Goal: Task Accomplishment & Management: Use online tool/utility

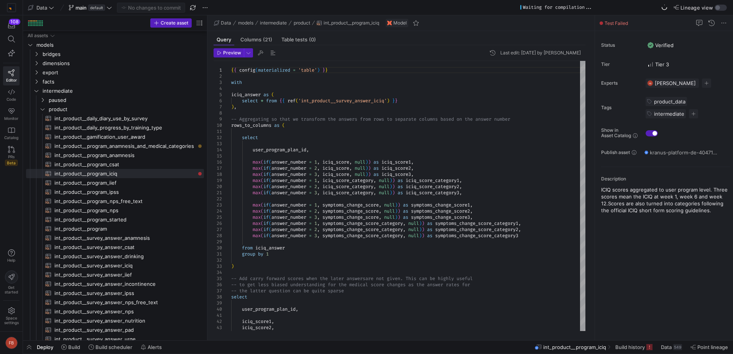
scroll to position [40, 0]
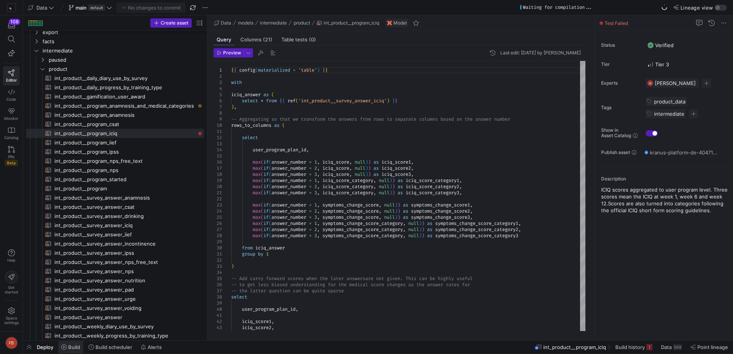
click at [80, 345] on span "Build" at bounding box center [74, 347] width 12 height 6
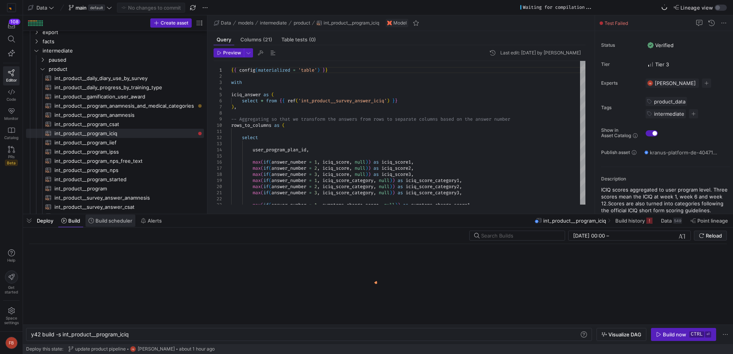
click at [101, 226] on span at bounding box center [110, 221] width 50 height 12
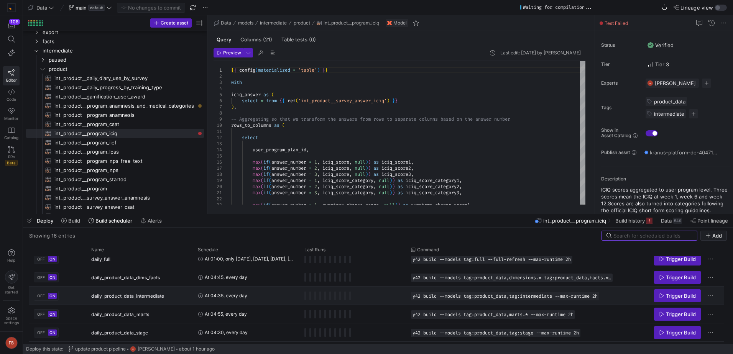
scroll to position [77, 0]
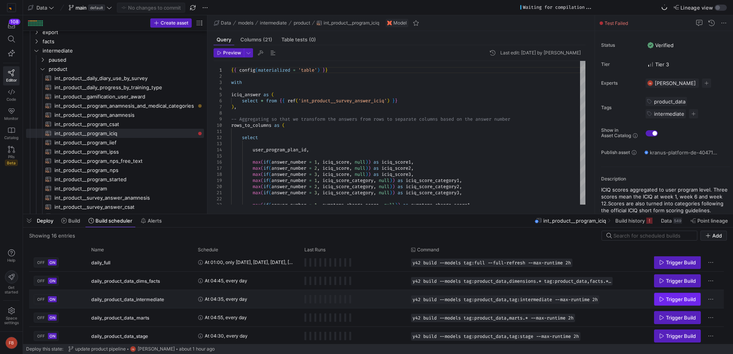
click at [668, 301] on span "Trigger Build" at bounding box center [681, 299] width 30 height 6
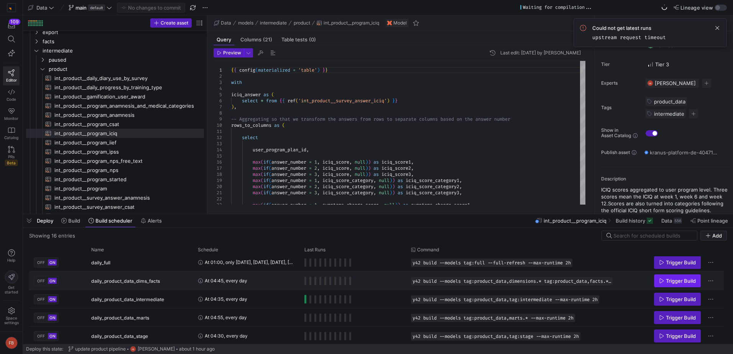
click at [675, 283] on span "Trigger Build" at bounding box center [681, 281] width 30 height 6
click at [73, 225] on span at bounding box center [70, 221] width 25 height 12
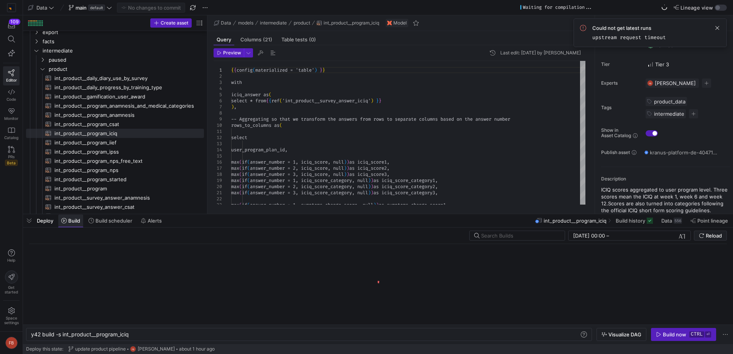
scroll to position [0, 98]
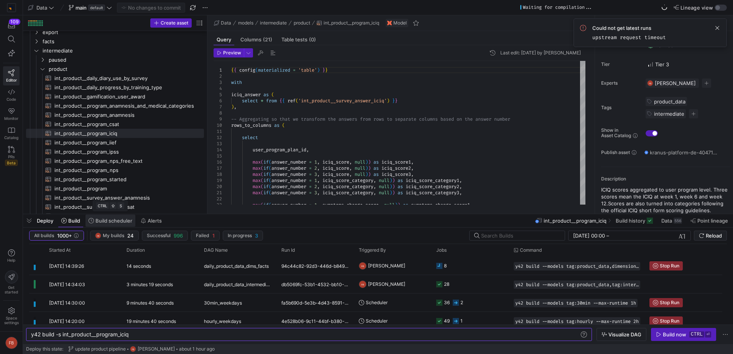
click at [102, 223] on span "Build scheduler" at bounding box center [113, 221] width 37 height 6
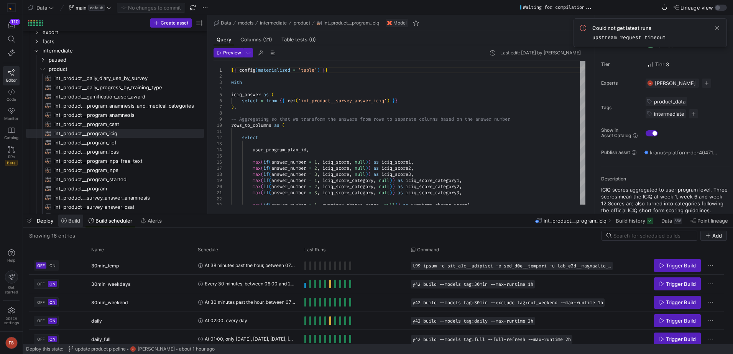
click at [70, 223] on span "Build" at bounding box center [74, 221] width 12 height 6
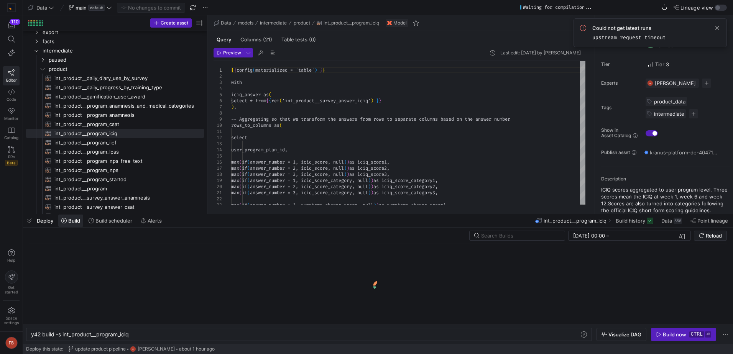
scroll to position [0, 98]
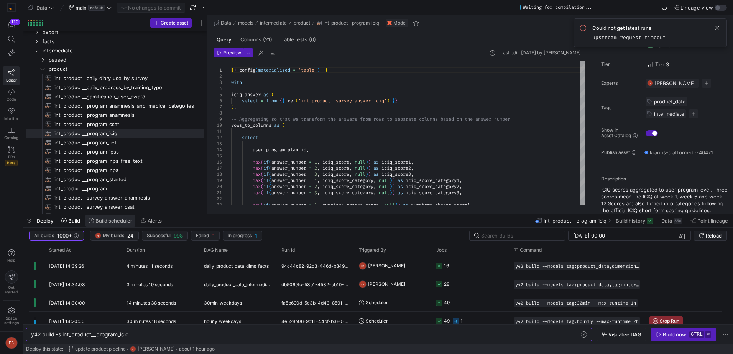
click at [120, 225] on span at bounding box center [110, 221] width 50 height 12
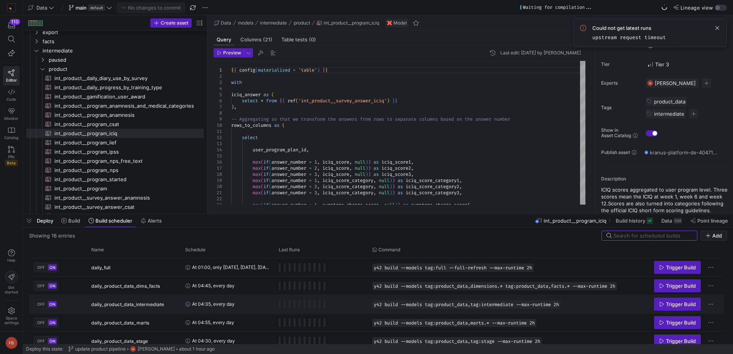
scroll to position [77, 0]
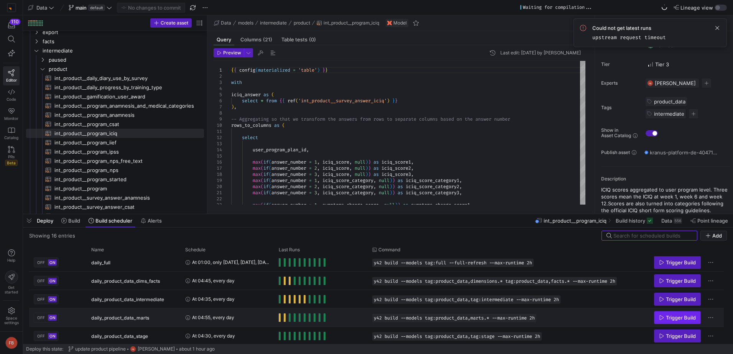
click at [675, 320] on span "Trigger Build" at bounding box center [681, 318] width 30 height 6
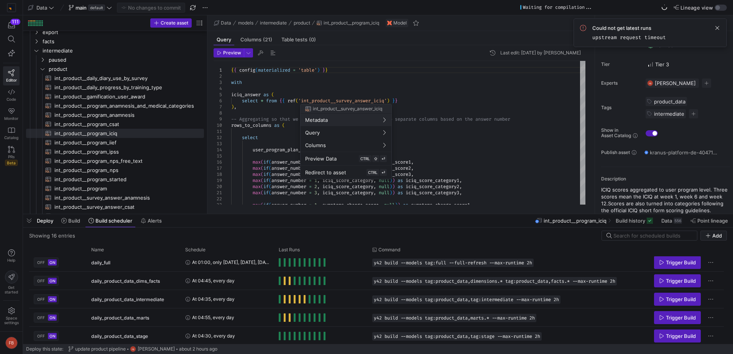
click at [411, 98] on div at bounding box center [366, 177] width 733 height 354
